Goal: Transaction & Acquisition: Subscribe to service/newsletter

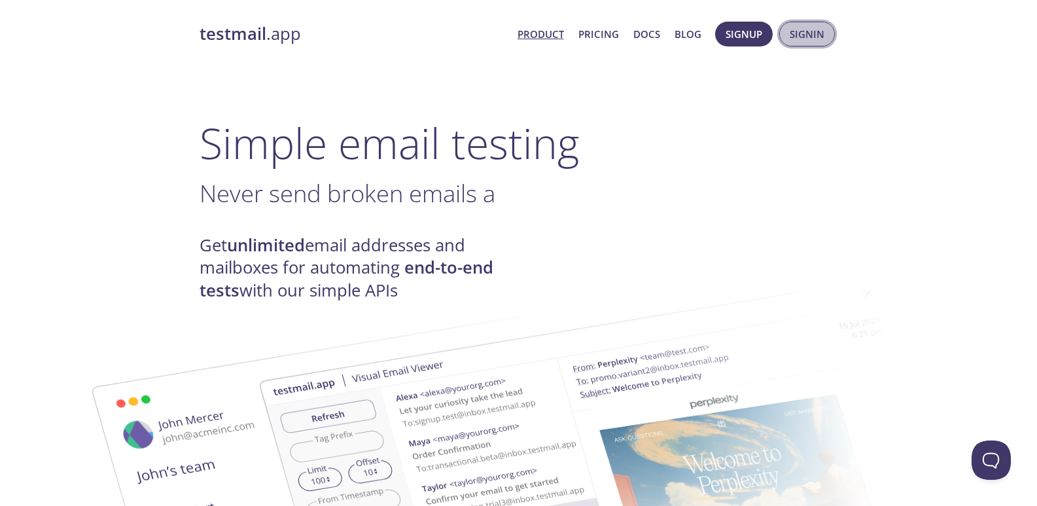
click at [666, 33] on span "Signin" at bounding box center [806, 34] width 35 height 17
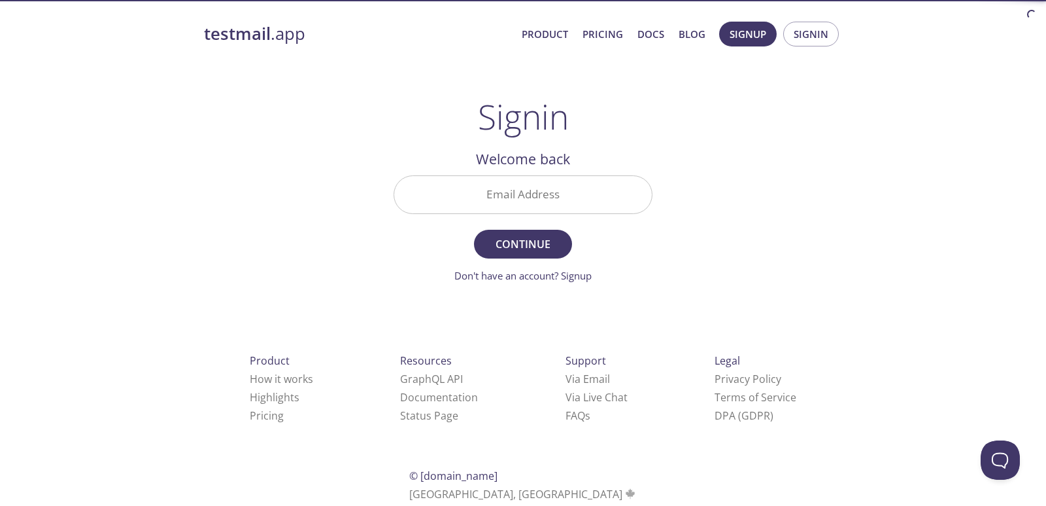
click at [526, 189] on input "Email Address" at bounding box center [523, 194] width 258 height 37
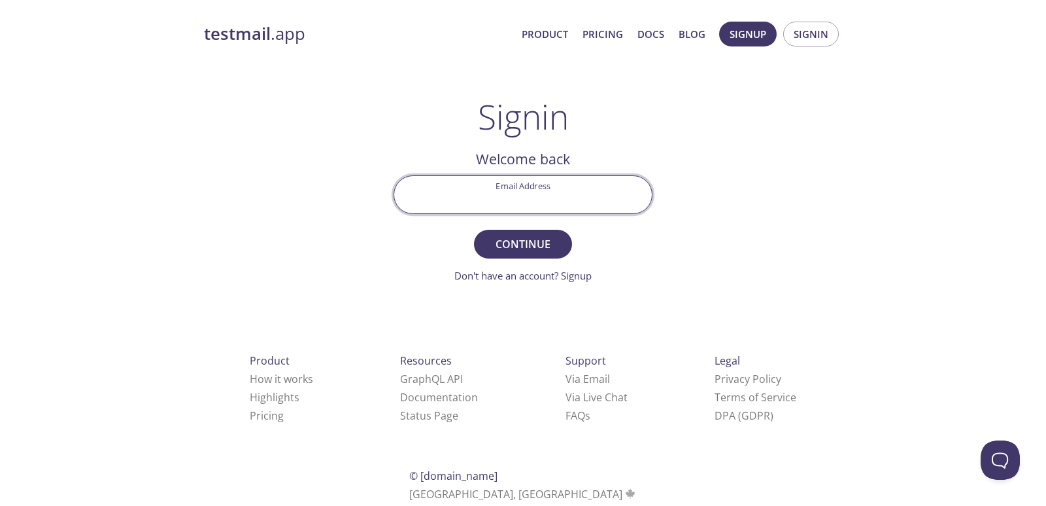
paste input "[EMAIL_ADDRESS][DOMAIN_NAME]"
type input "[EMAIL_ADDRESS][DOMAIN_NAME]"
click at [526, 245] on span "Continue" at bounding box center [523, 244] width 69 height 18
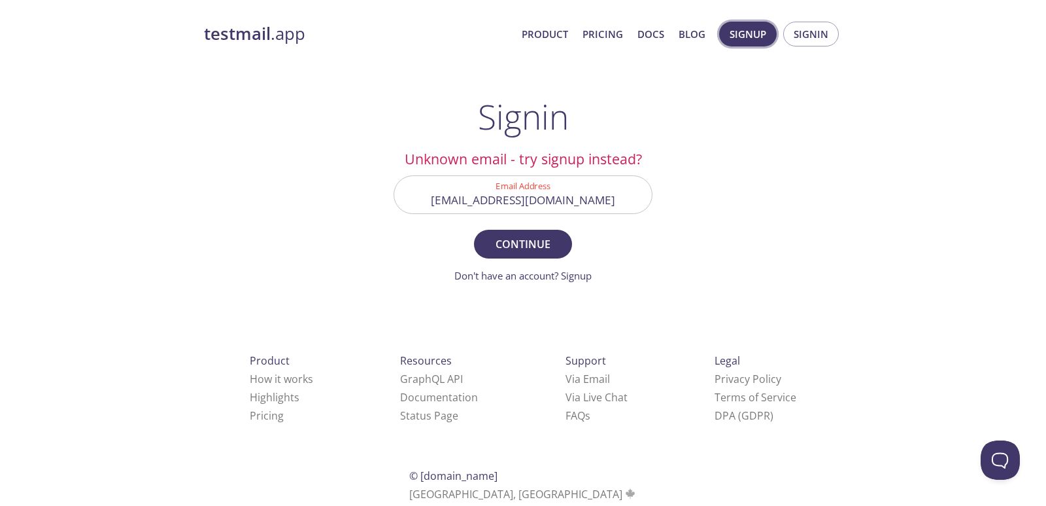
click at [666, 41] on span "Signup" at bounding box center [748, 34] width 37 height 17
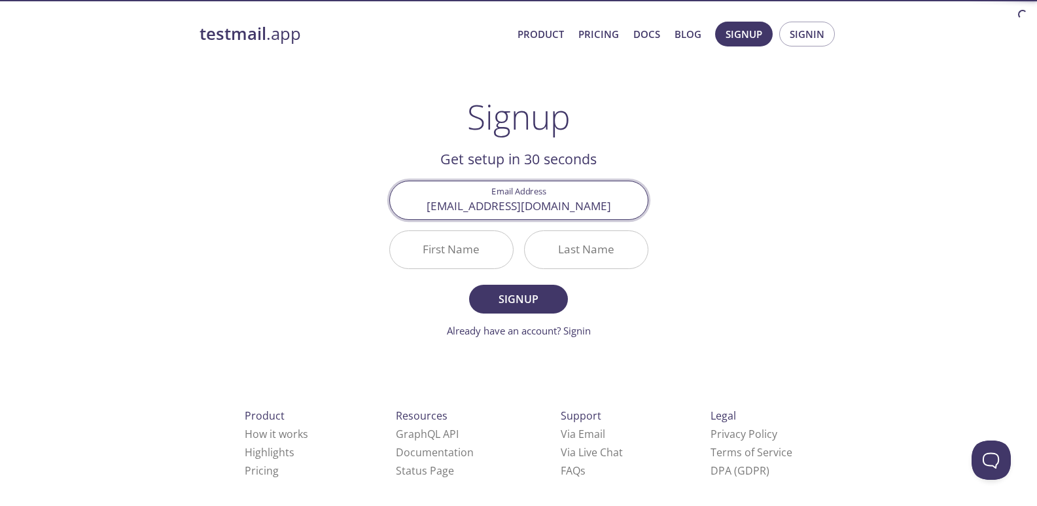
type input "[EMAIL_ADDRESS][DOMAIN_NAME]"
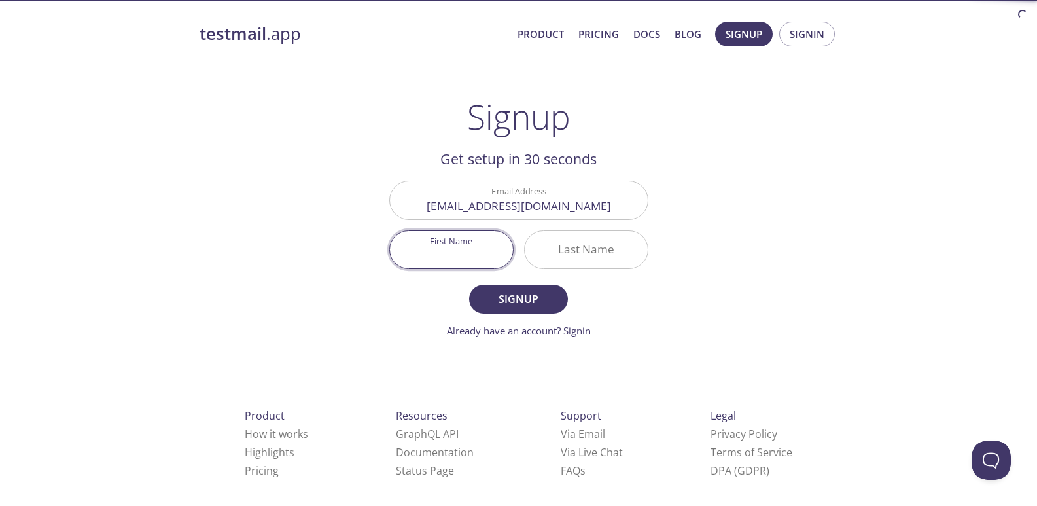
click at [434, 245] on input "First Name" at bounding box center [451, 249] width 123 height 37
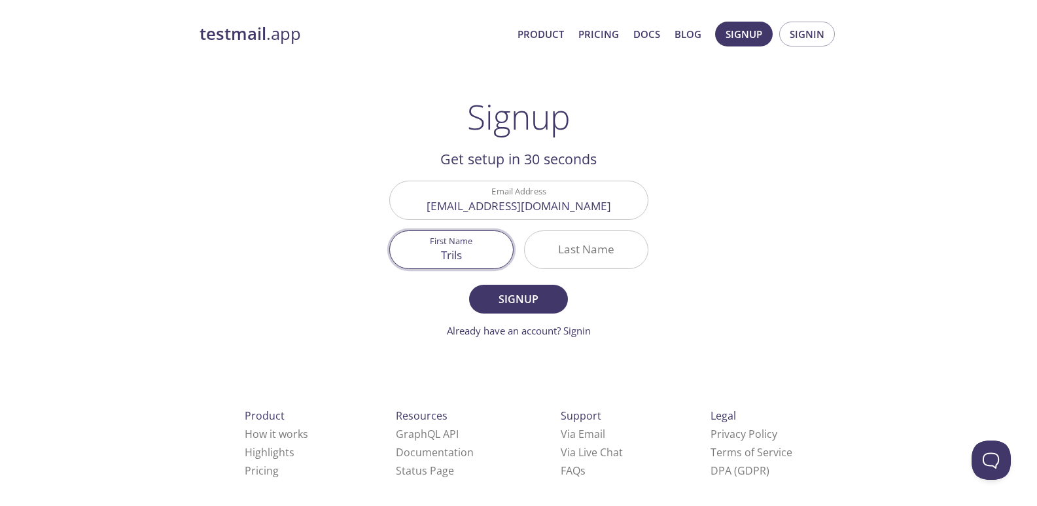
type input "Trils"
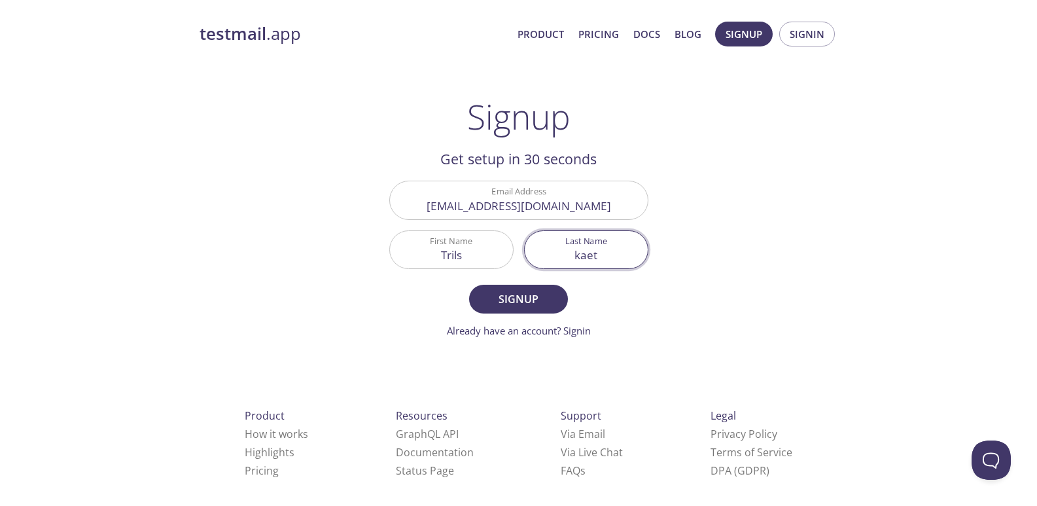
type input "kaet"
click at [469, 285] on button "Signup" at bounding box center [518, 299] width 98 height 29
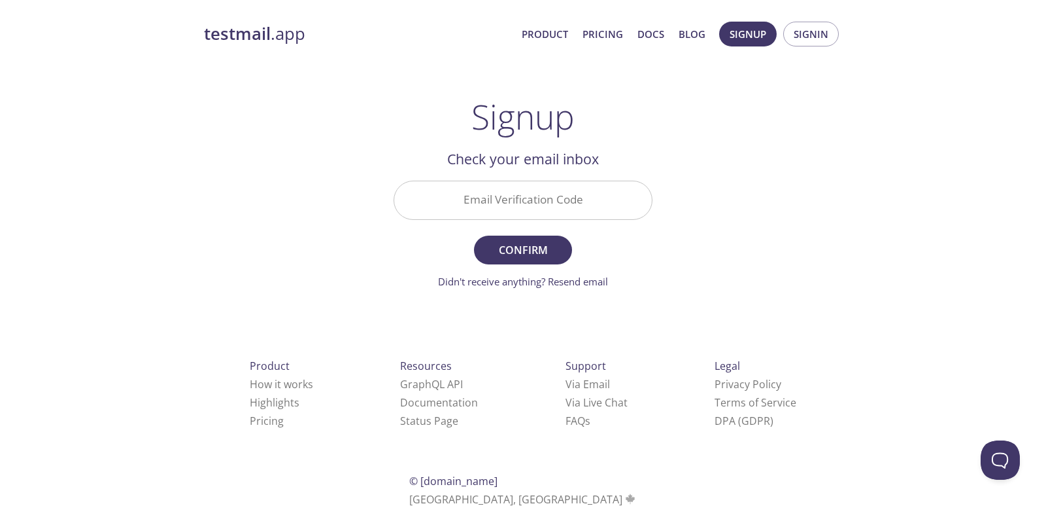
click at [522, 191] on input "Email Verification Code" at bounding box center [523, 199] width 258 height 37
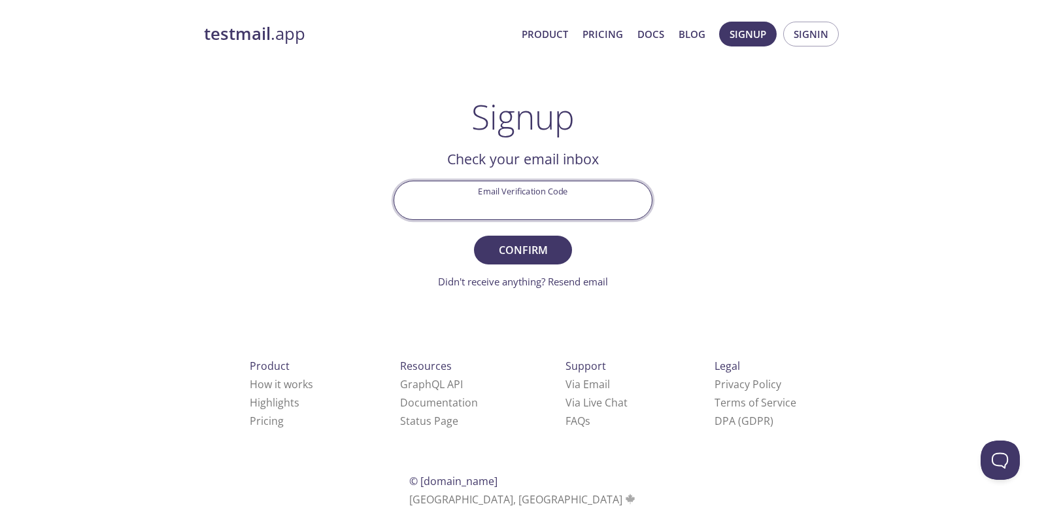
paste input "[EMAIL_ADDRESS][DOMAIN_NAME]"
type input "[EMAIL_ADDRESS][DOMAIN_NAME]"
click at [534, 255] on span "Confirm" at bounding box center [523, 250] width 69 height 18
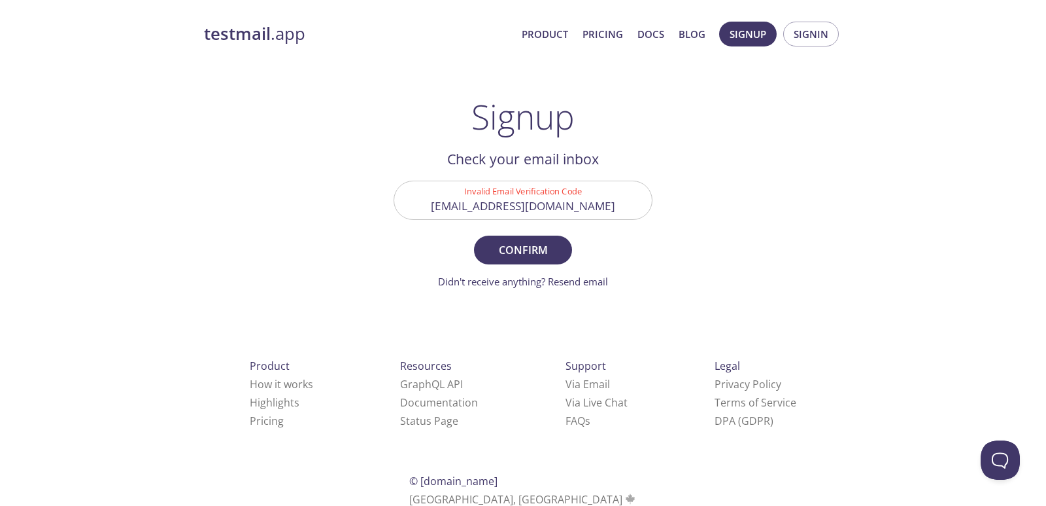
click at [549, 209] on input "[EMAIL_ADDRESS][DOMAIN_NAME]" at bounding box center [523, 199] width 258 height 37
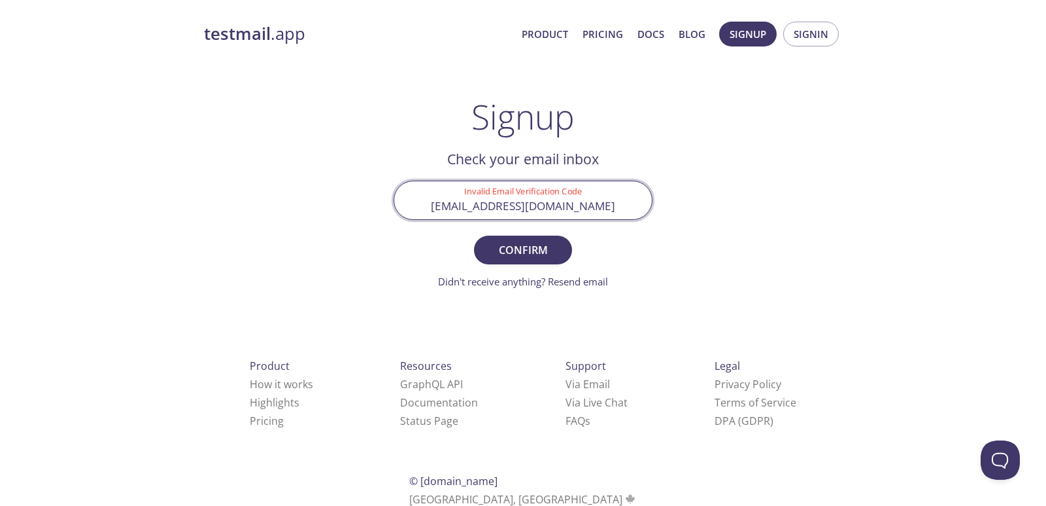
paste input "MJNTZ8Z"
type input "MJNTZ8Z"
click at [540, 250] on span "Confirm" at bounding box center [523, 250] width 69 height 18
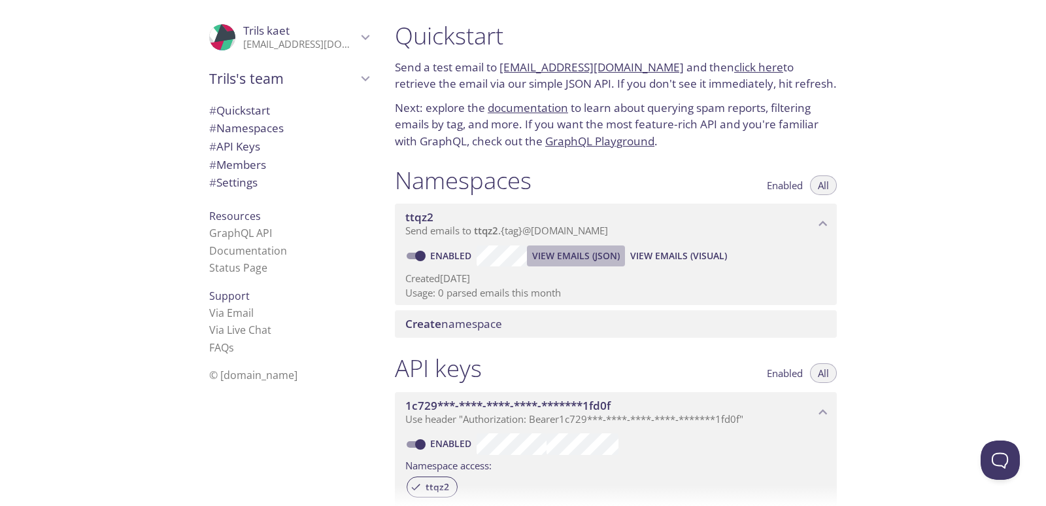
click at [543, 255] on span "View Emails (JSON)" at bounding box center [576, 256] width 88 height 16
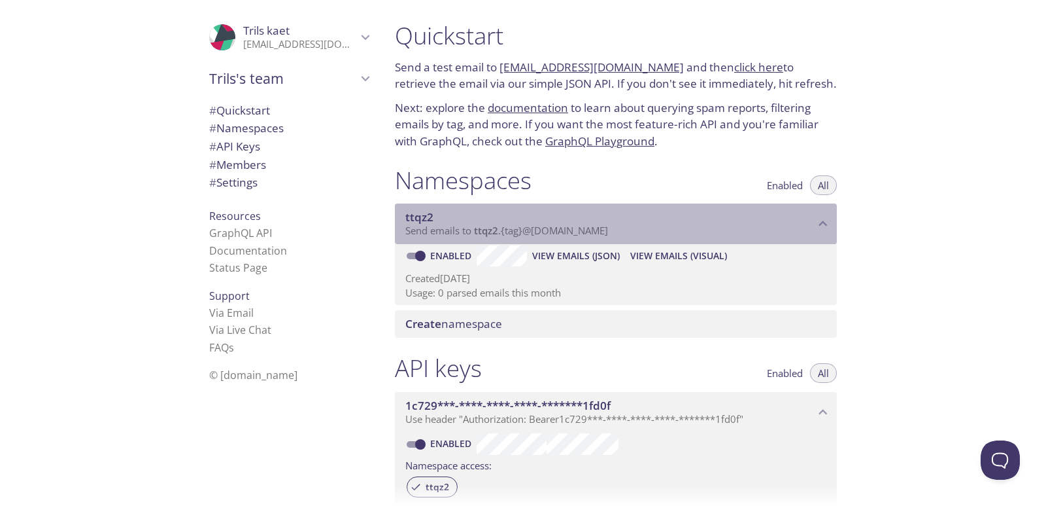
drag, startPoint x: 672, startPoint y: 228, endPoint x: 351, endPoint y: 224, distance: 321.1
click at [366, 226] on div ".cls-1 { fill: #6d5ca8; } .cls-2 { fill: #3fc191; } .cls-3 { fill: #3b4752; } .…" at bounding box center [523, 253] width 1046 height 506
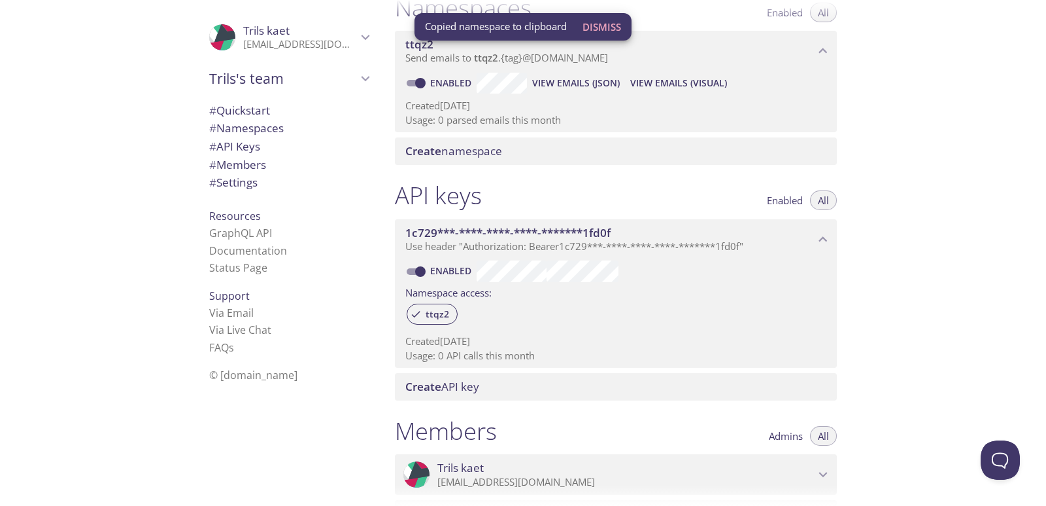
scroll to position [196, 0]
